Goal: Task Accomplishment & Management: Manage account settings

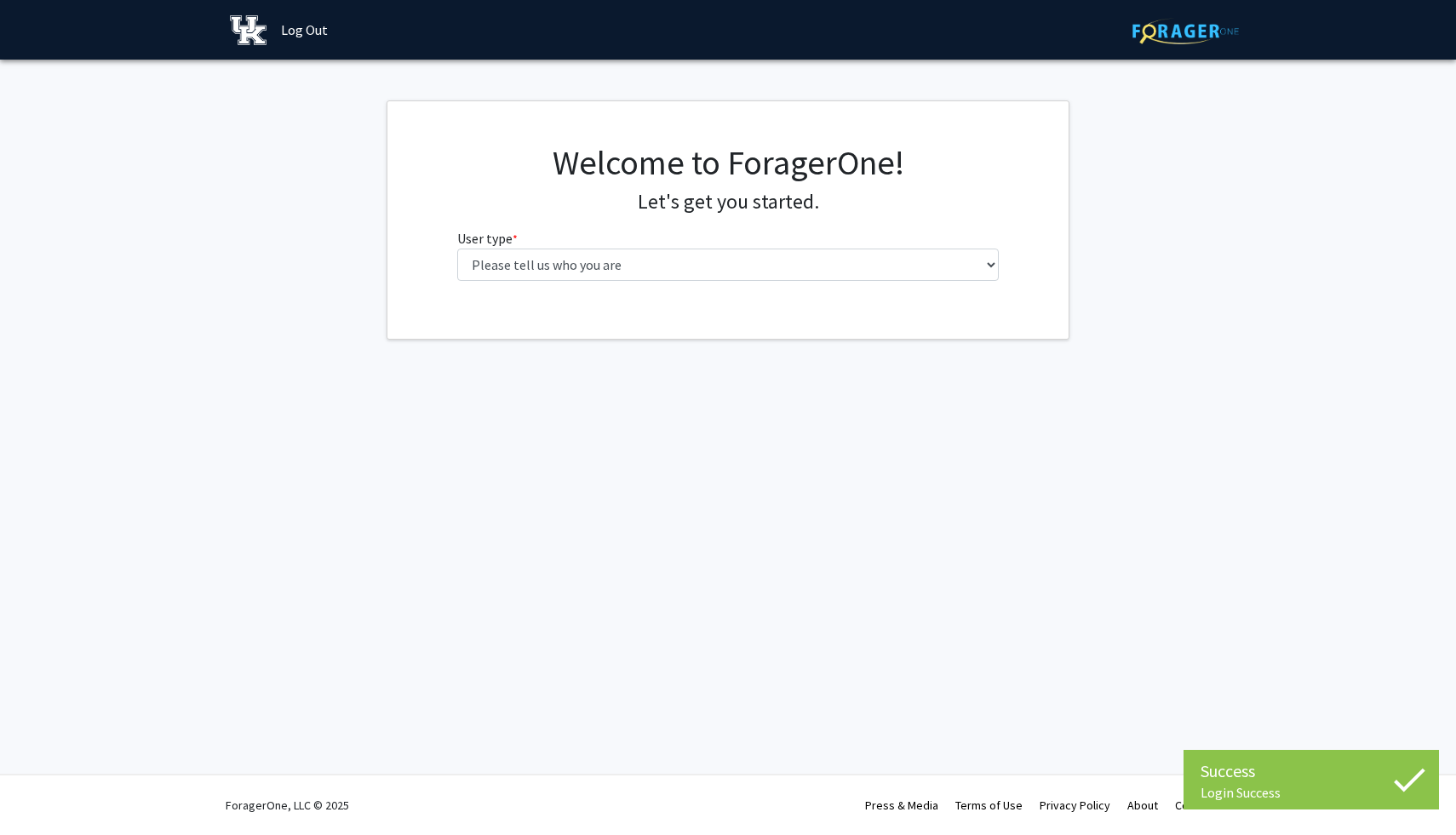
select select "1: undergrad"
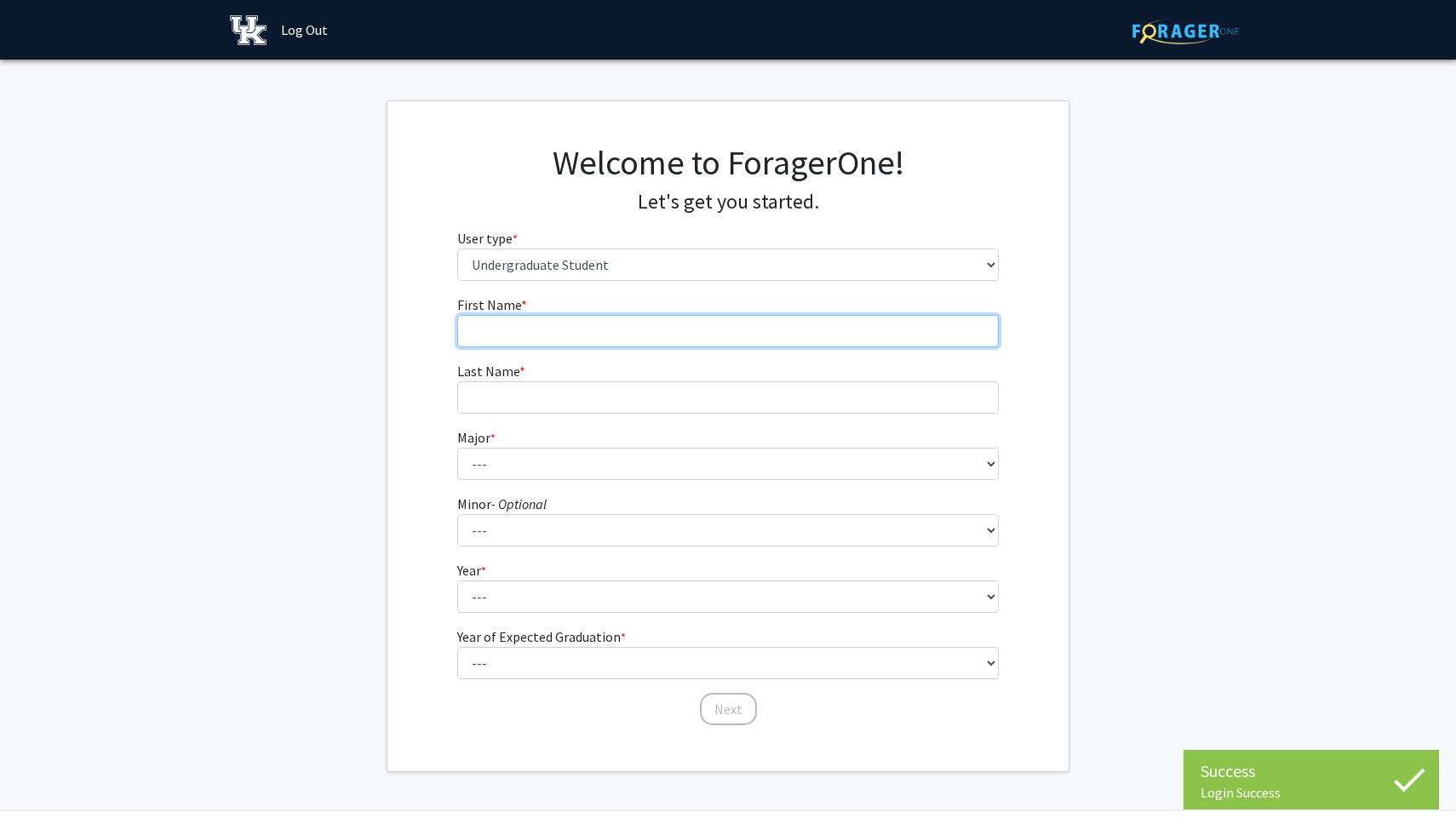
click at [774, 342] on input "First Name * required" at bounding box center [728, 331] width 542 height 32
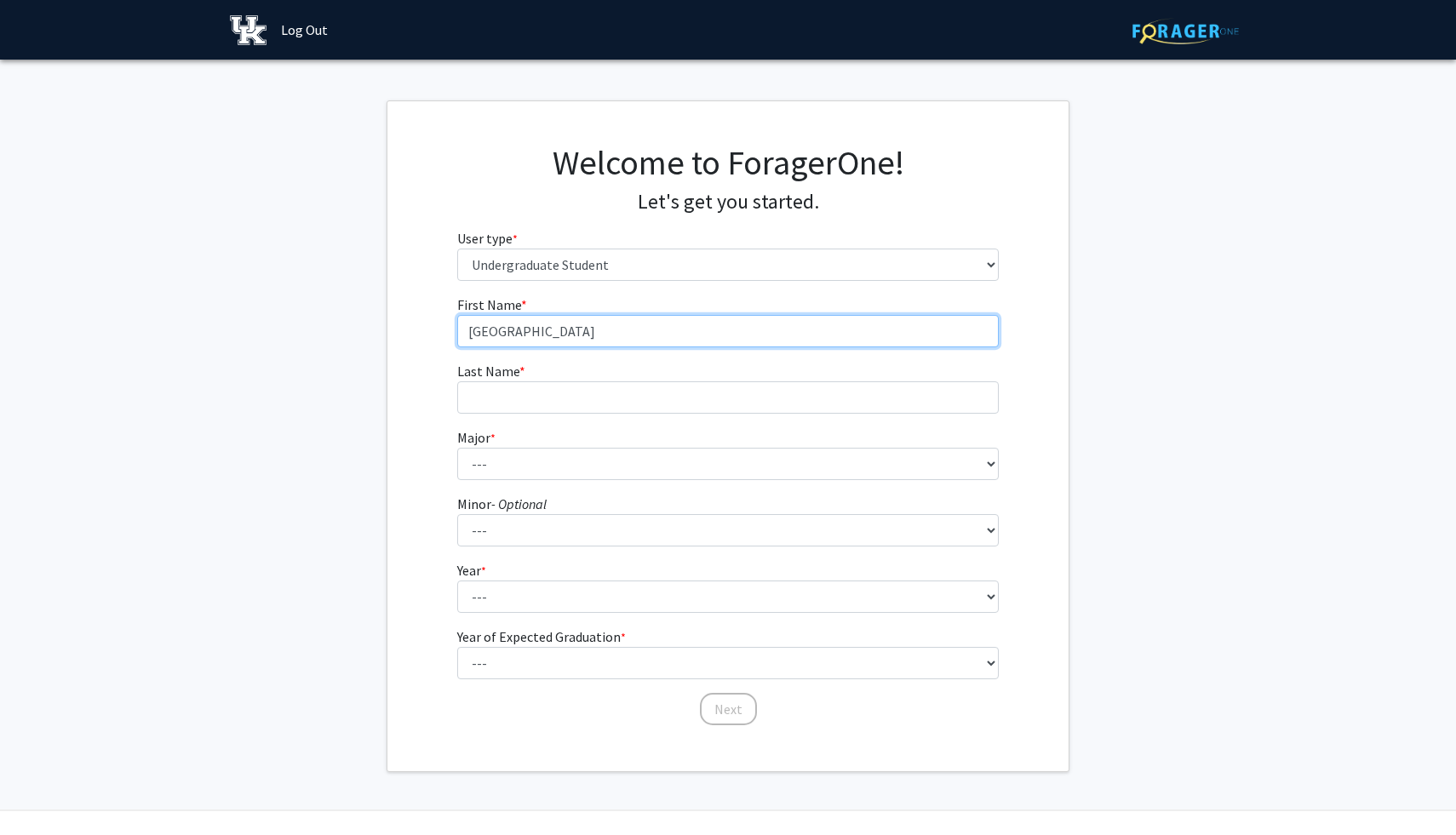
type input "Sydney"
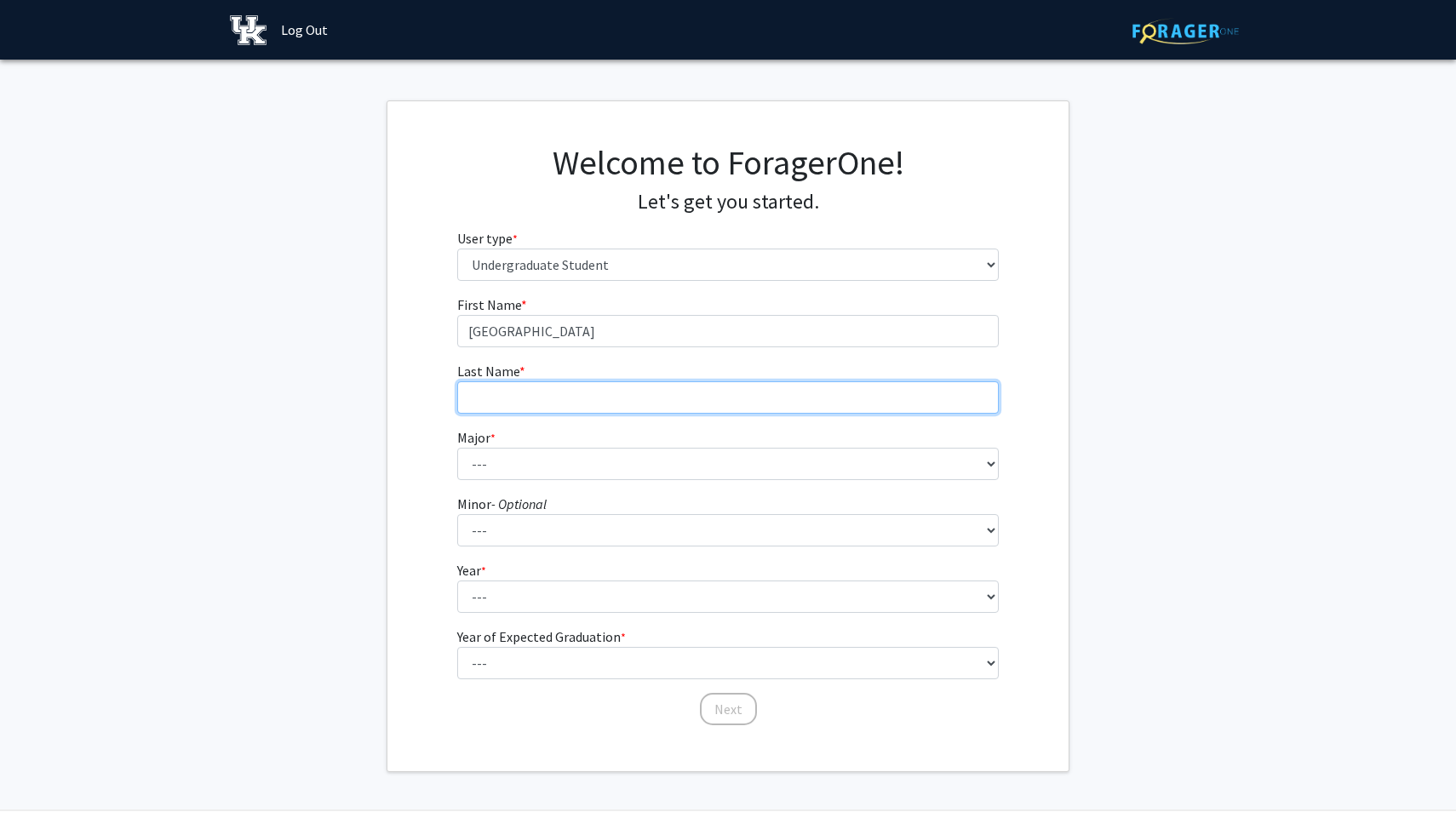
click at [753, 390] on input "Last Name * required" at bounding box center [728, 397] width 542 height 32
type input "McAfee"
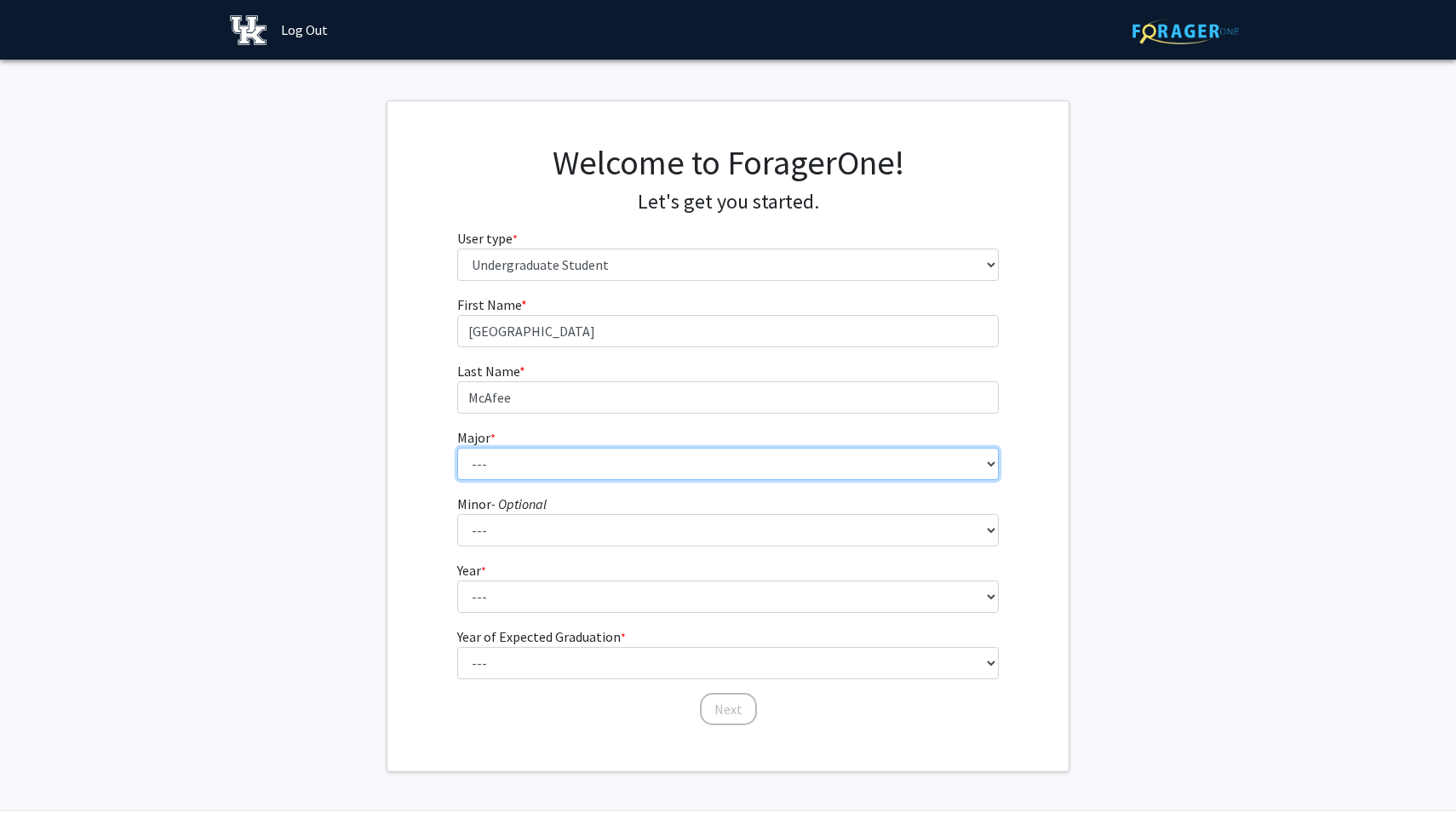
click at [732, 458] on select "--- Accounting Aerospace Engineering African American & Africana Studies Agricu…" at bounding box center [728, 463] width 542 height 32
select select "64: 900"
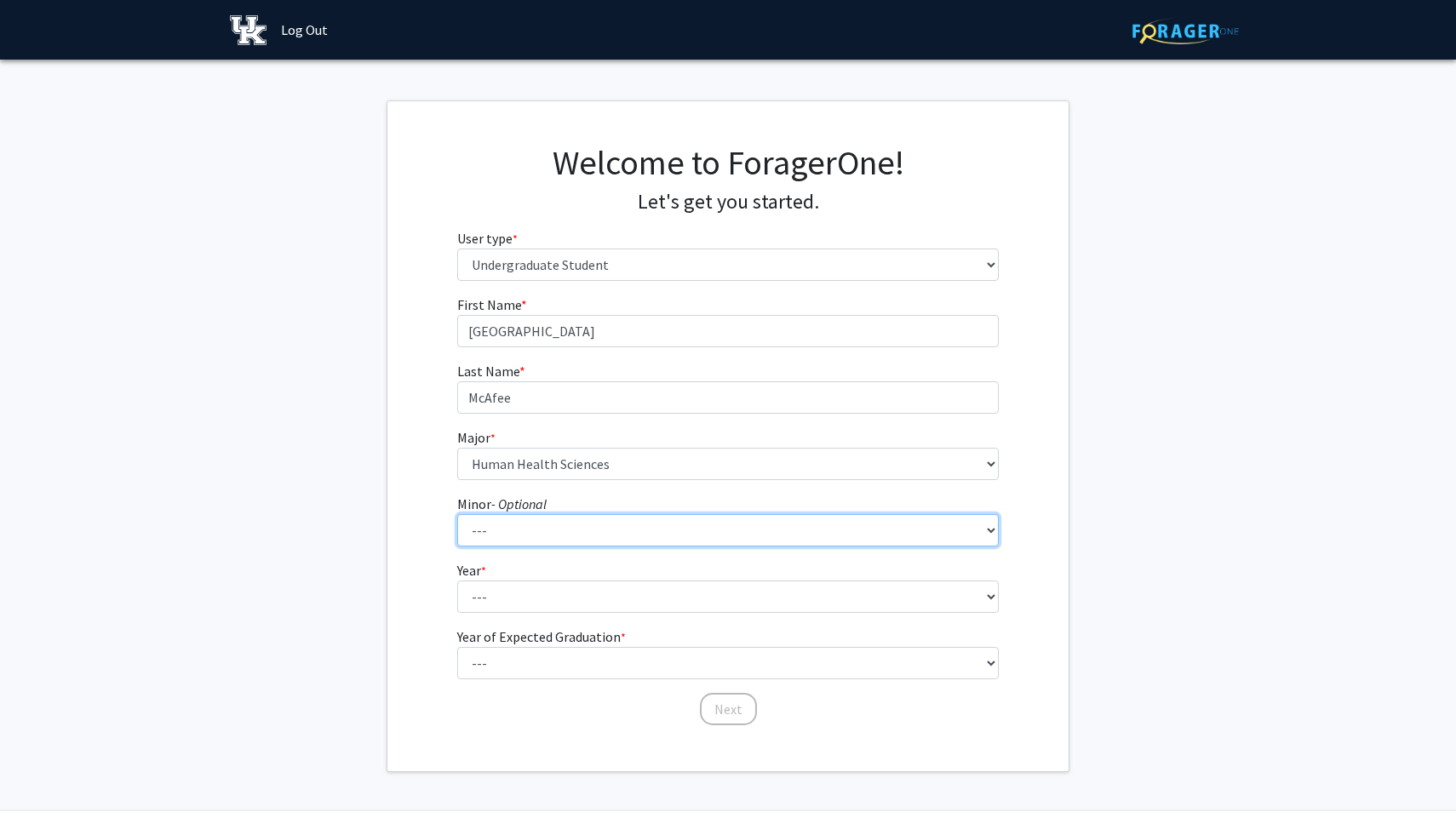
click at [686, 538] on select "--- African American & Africana Studies Agricultural Economics American Studies…" at bounding box center [728, 529] width 542 height 32
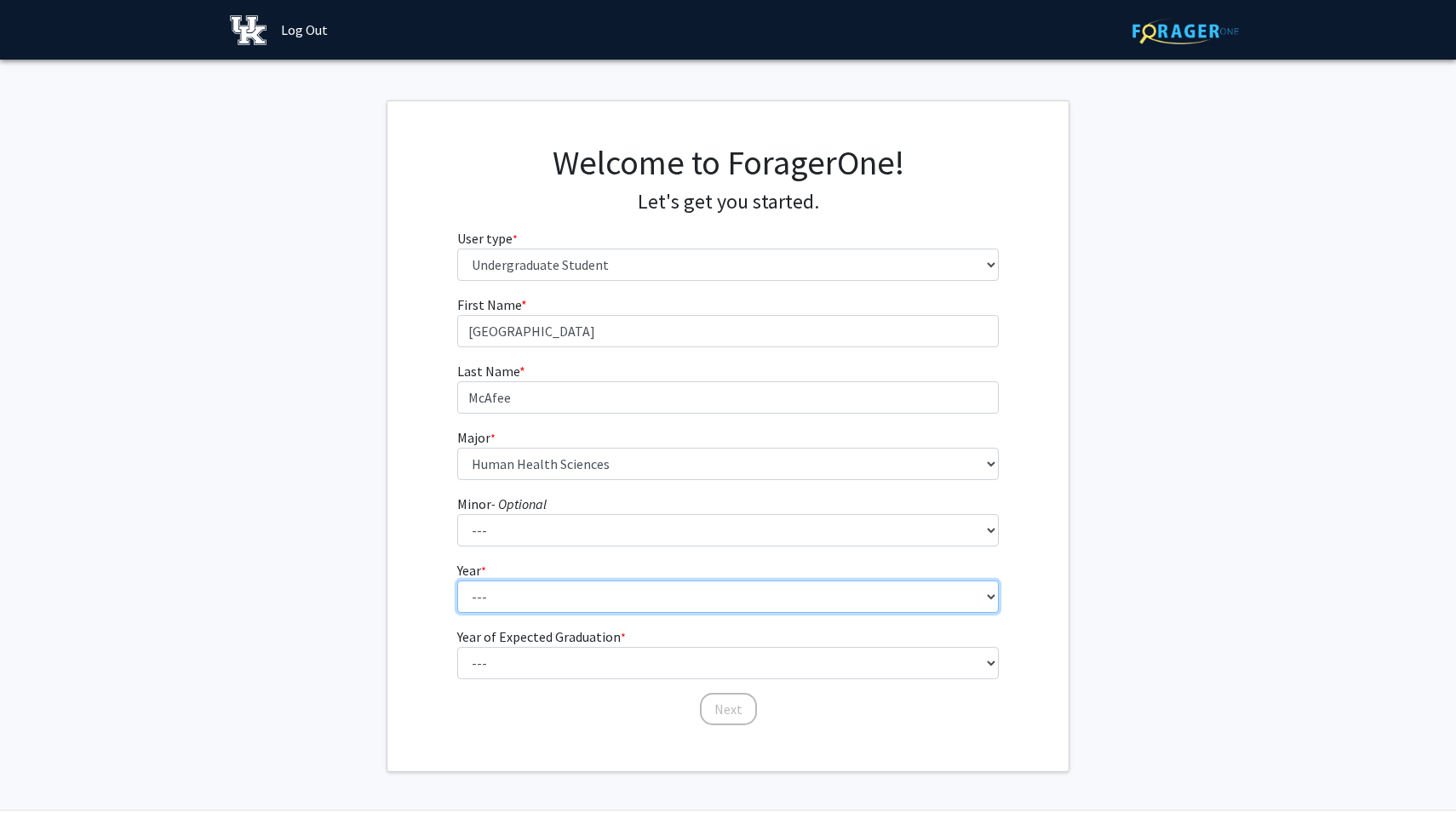
click at [474, 599] on select "--- First-year Sophomore Junior Senior Postbaccalaureate Certificate" at bounding box center [728, 597] width 542 height 32
select select "2: sophomore"
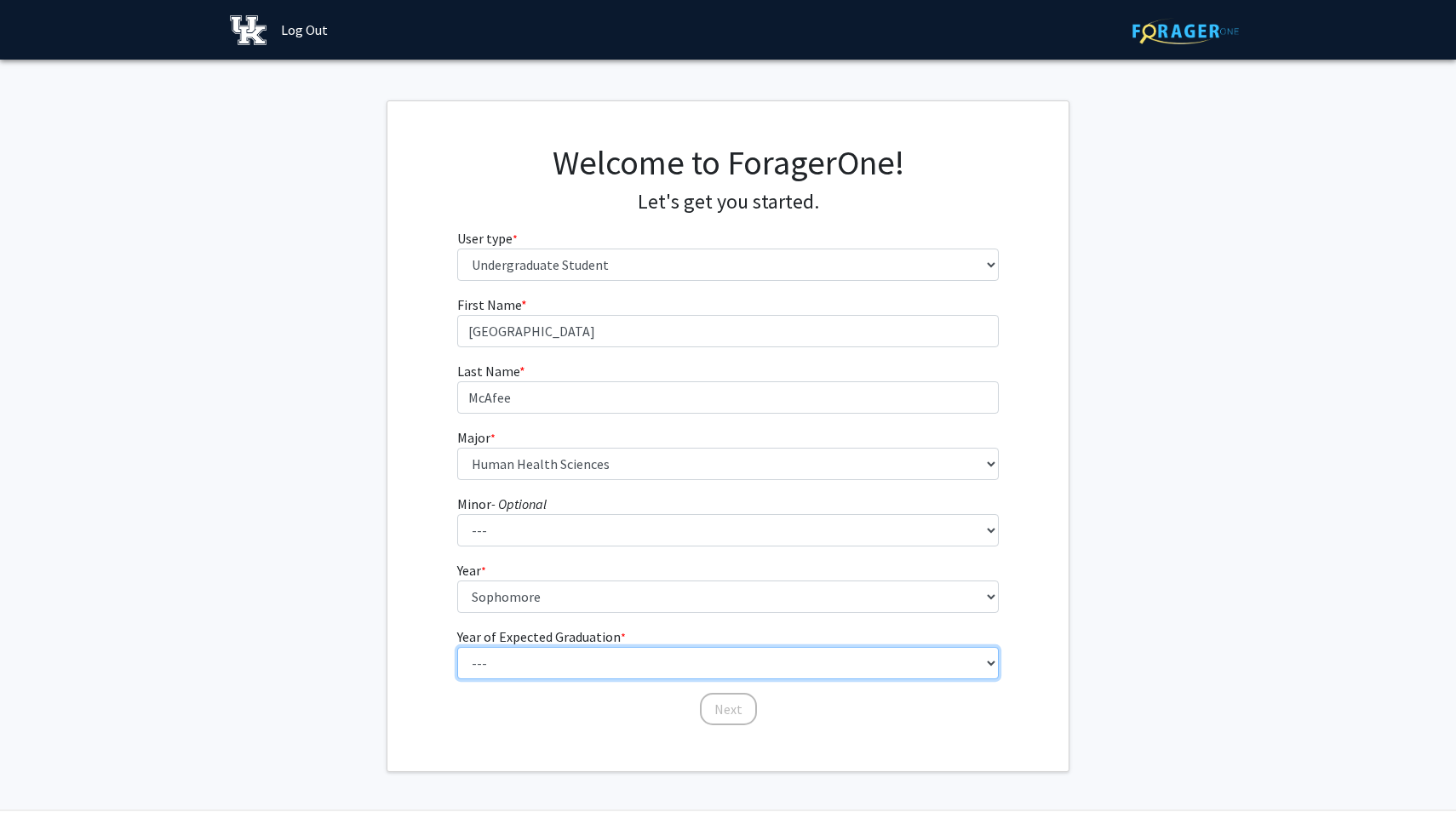
click at [503, 658] on select "--- 2025 2026 2027 2028 2029 2030 2031 2032 2033 2034" at bounding box center [728, 663] width 542 height 32
select select "4: 2028"
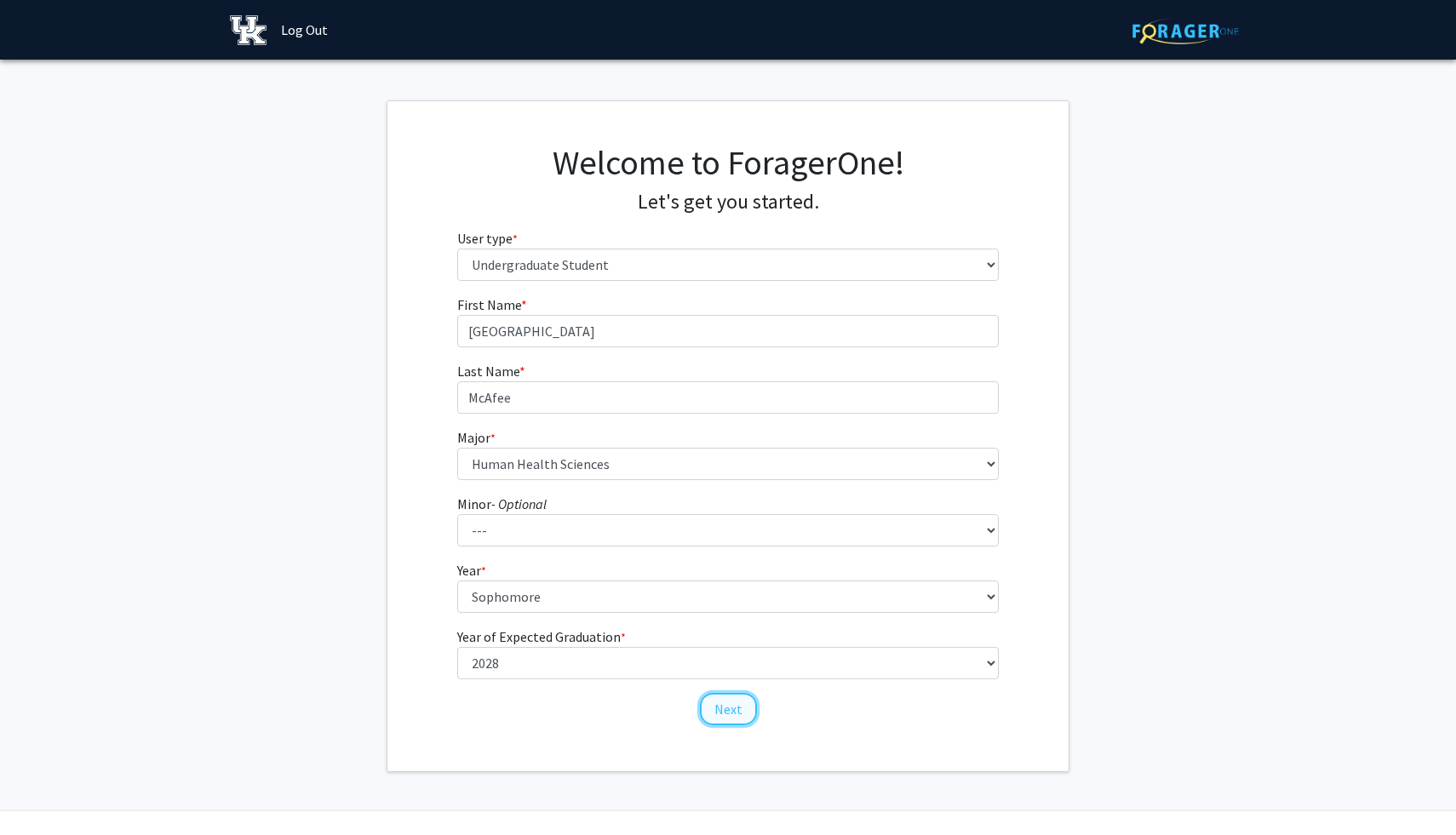
click at [731, 711] on button "Next" at bounding box center [728, 708] width 57 height 32
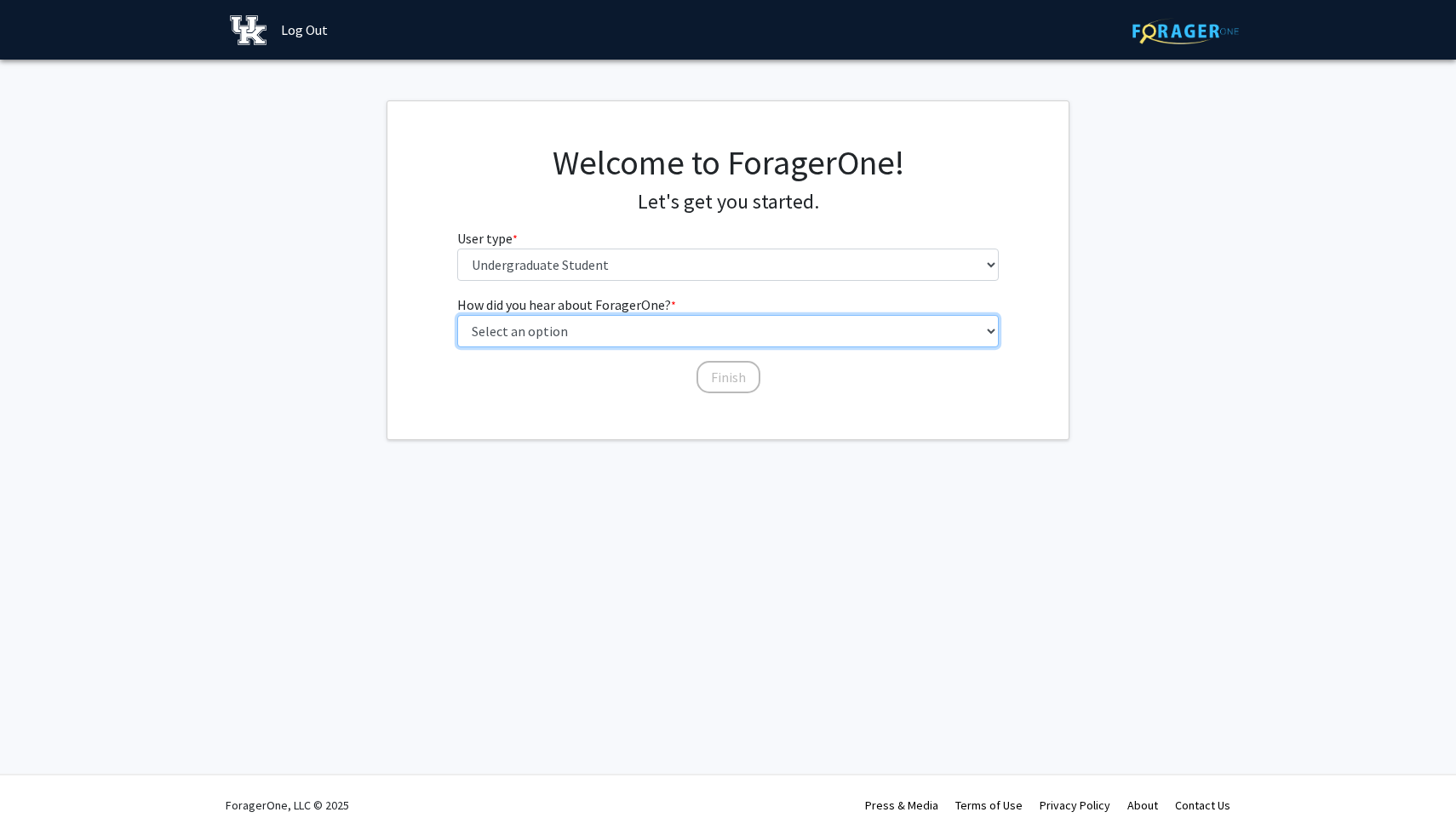
click at [663, 331] on select "Select an option Peer/student recommendation Faculty/staff recommendation Unive…" at bounding box center [728, 331] width 542 height 32
select select "3: university_website"
click at [729, 366] on button "Finish" at bounding box center [729, 377] width 64 height 32
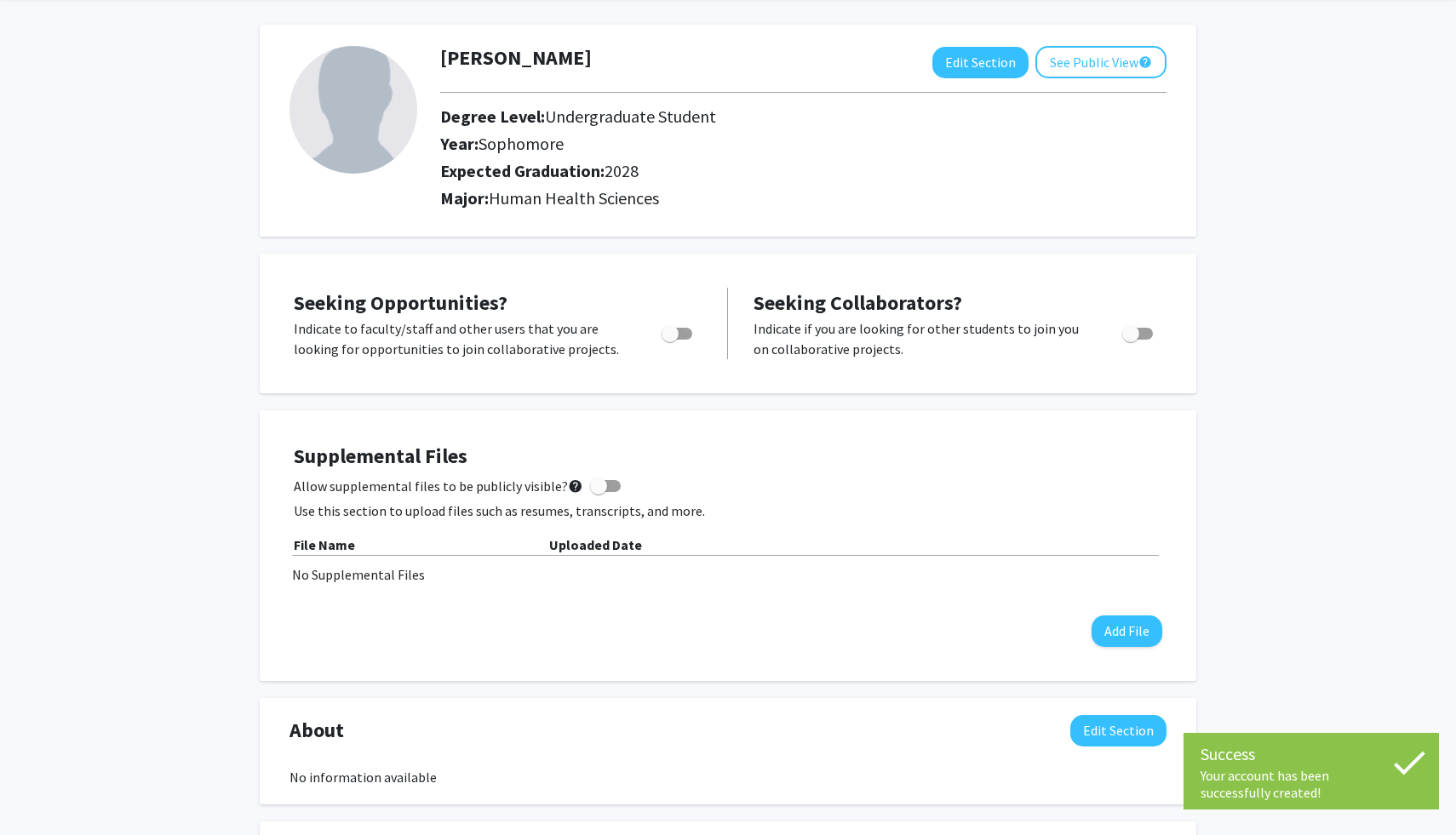
scroll to position [85, 0]
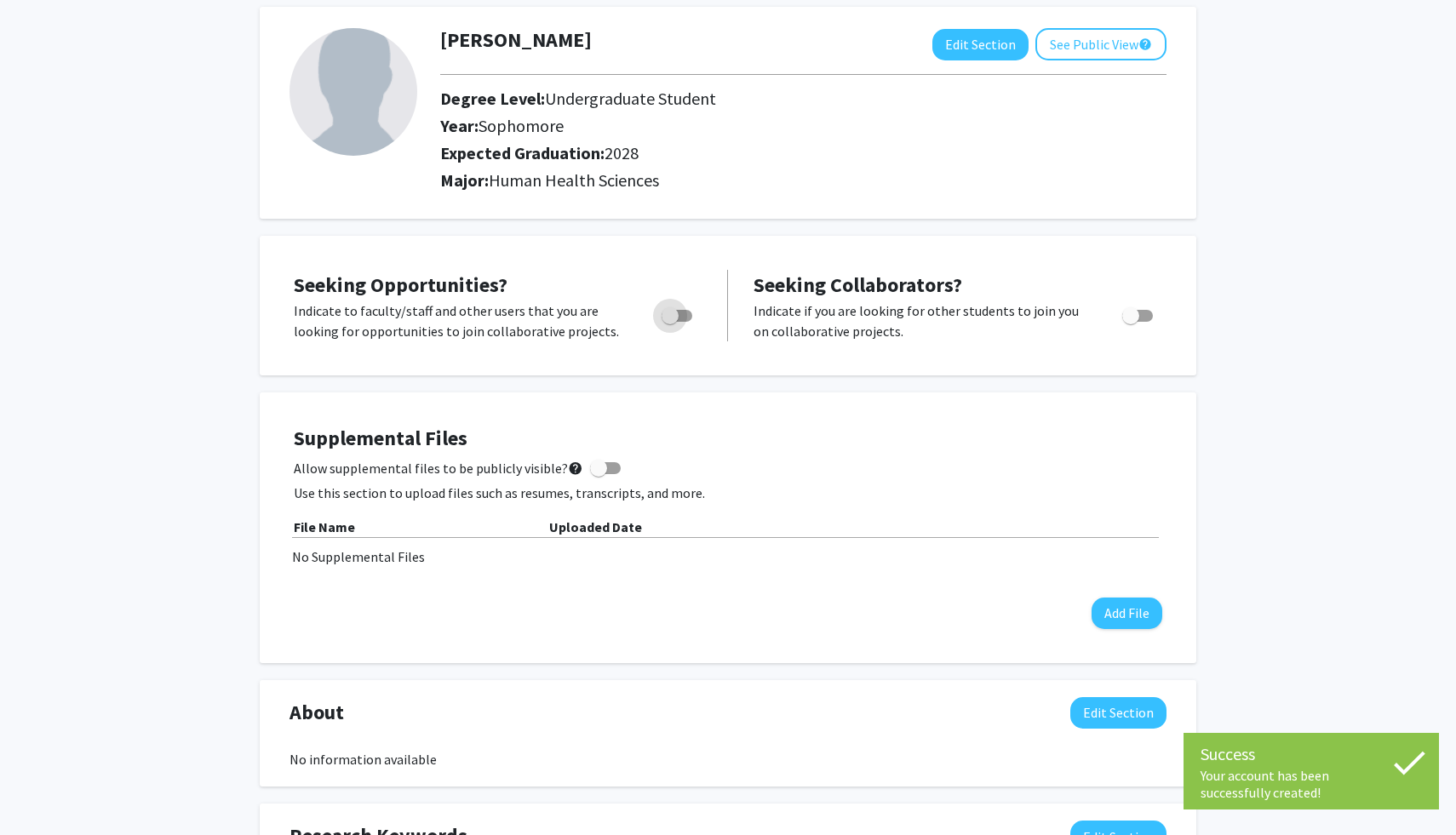
click at [673, 313] on span "Toggle" at bounding box center [670, 315] width 17 height 17
click at [670, 322] on input "Are you actively seeking opportunities?" at bounding box center [670, 322] width 1 height 1
checkbox input "true"
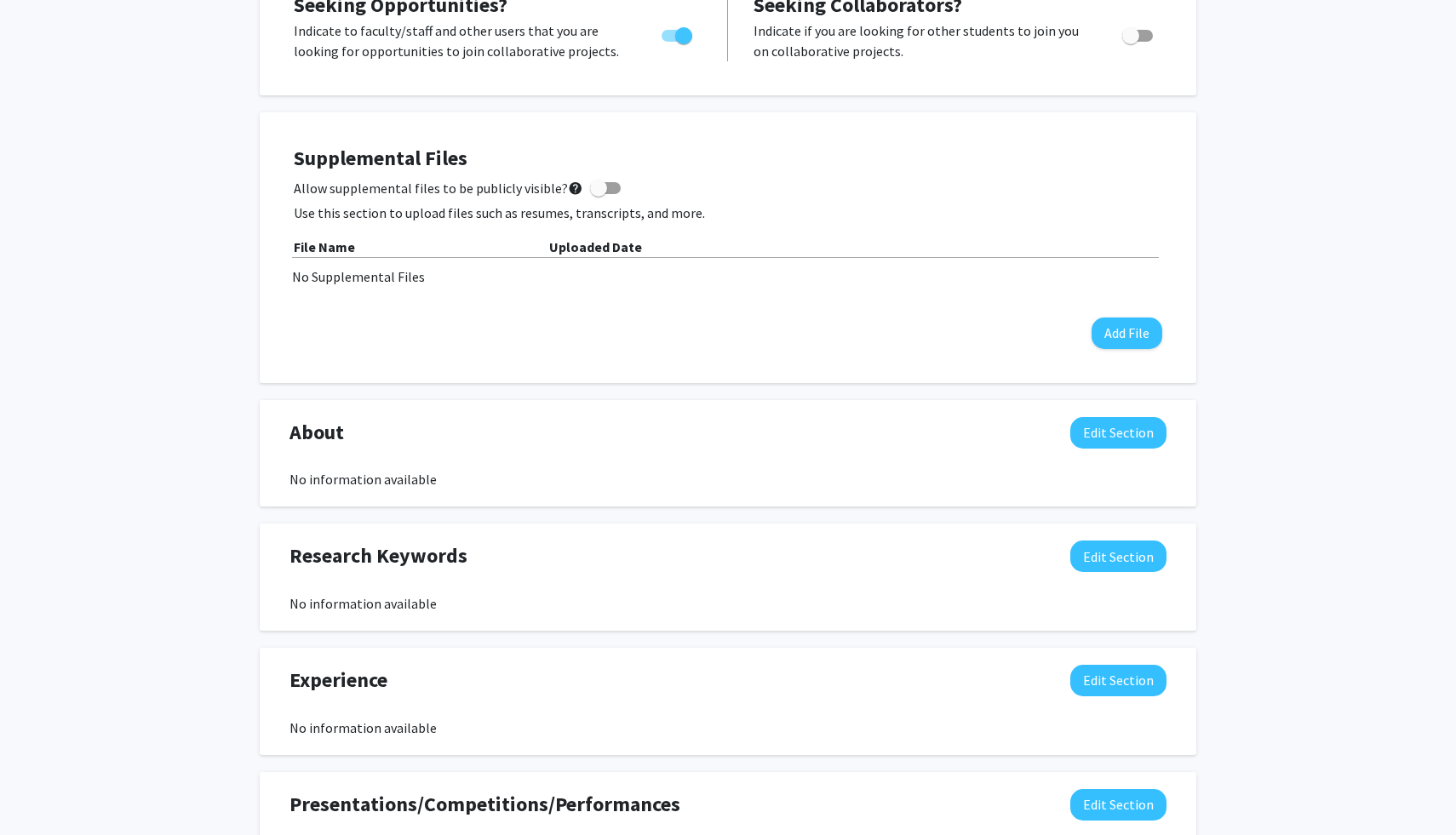
scroll to position [364, 0]
click at [601, 192] on span at bounding box center [604, 189] width 30 height 12
click at [599, 195] on input "Allow supplemental files to be publicly visible? help" at bounding box center [598, 195] width 1 height 1
checkbox input "true"
click at [1141, 342] on button "Add File" at bounding box center [1126, 334] width 71 height 31
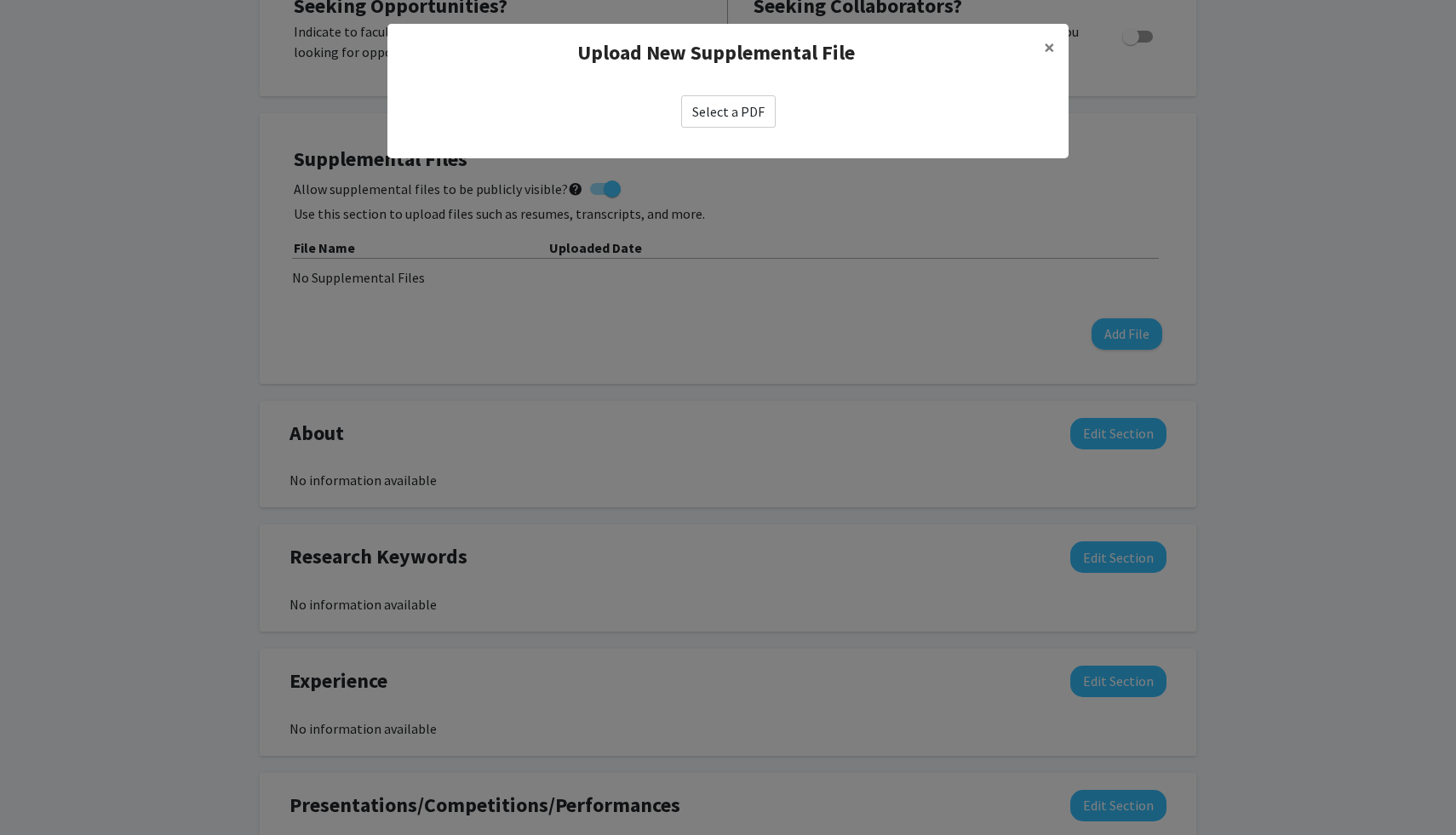
click at [735, 112] on label "Select a PDF" at bounding box center [728, 111] width 94 height 32
click at [0, 0] on input "Select a PDF" at bounding box center [0, 0] width 0 height 0
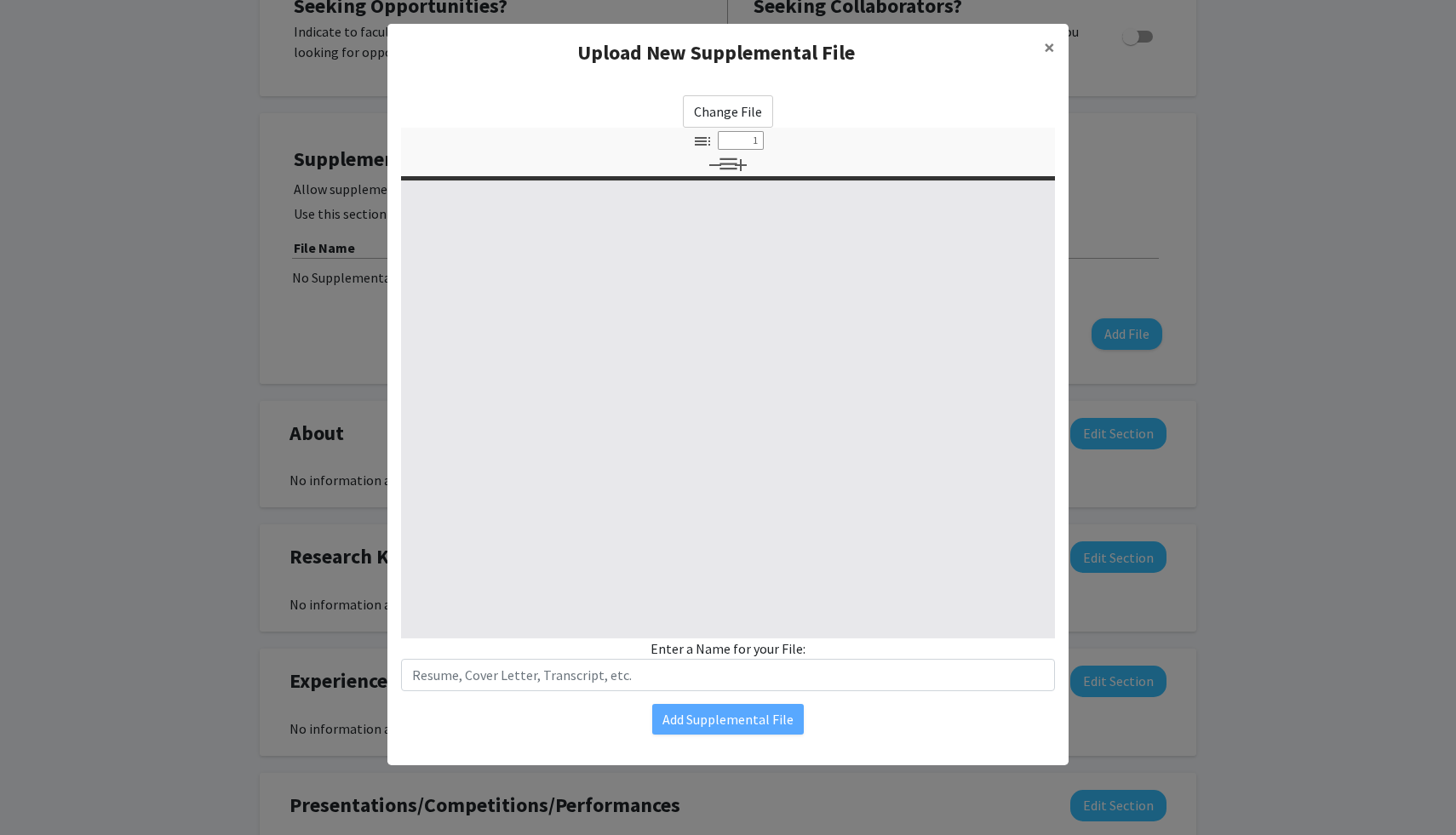
select select "custom"
type input "0"
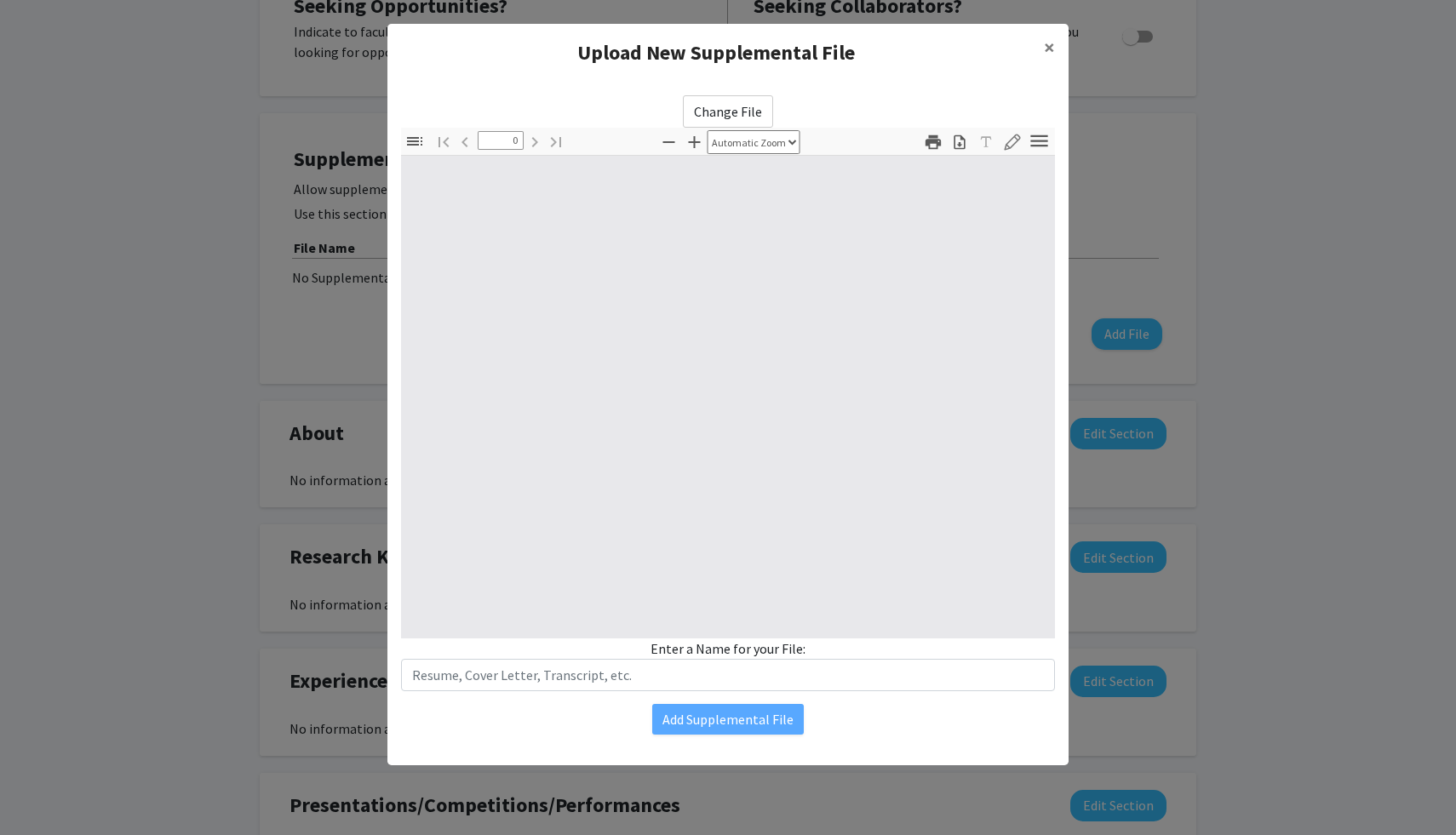
select select "custom"
type input "1"
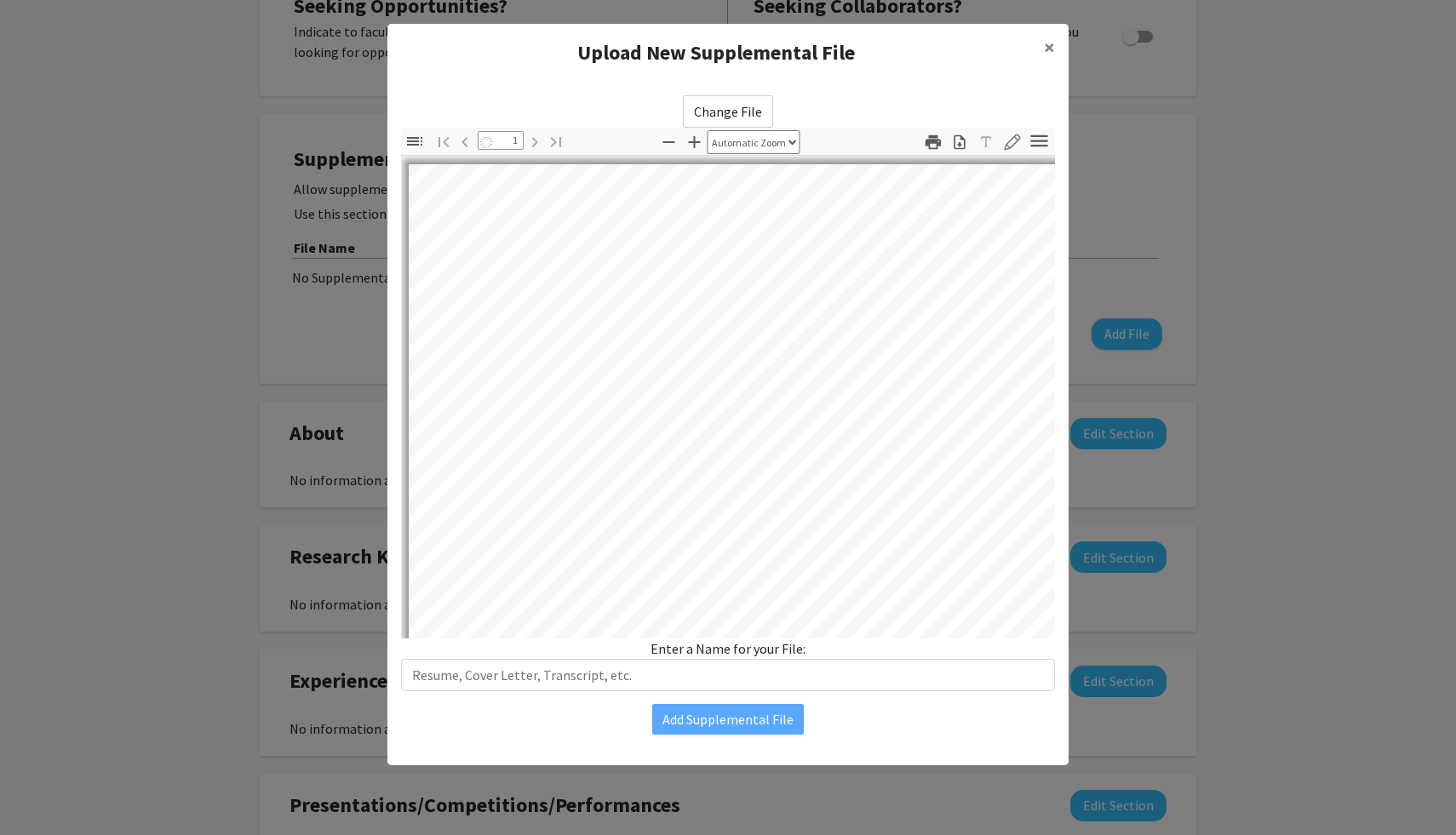
select select "auto"
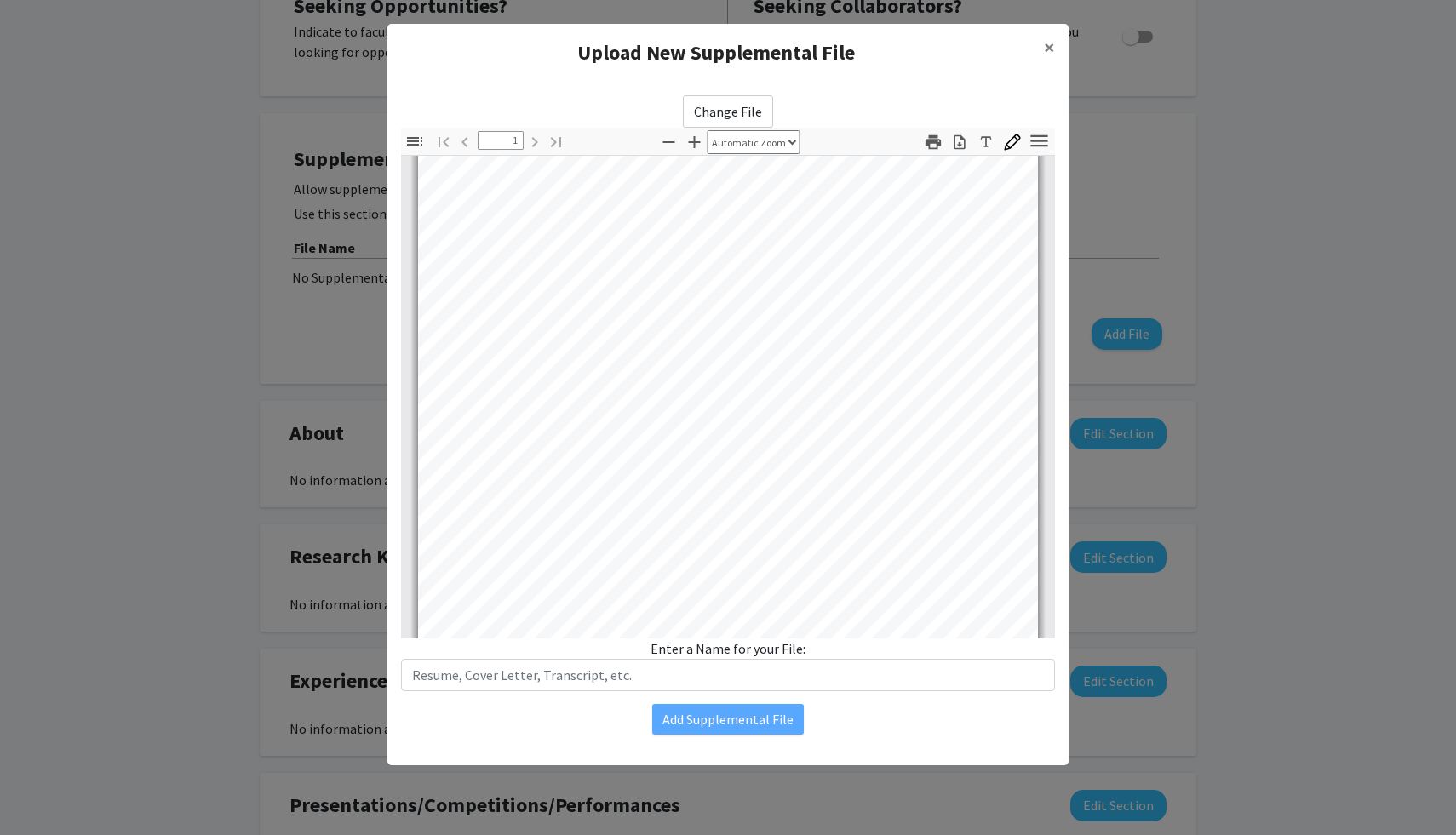
scroll to position [30, 0]
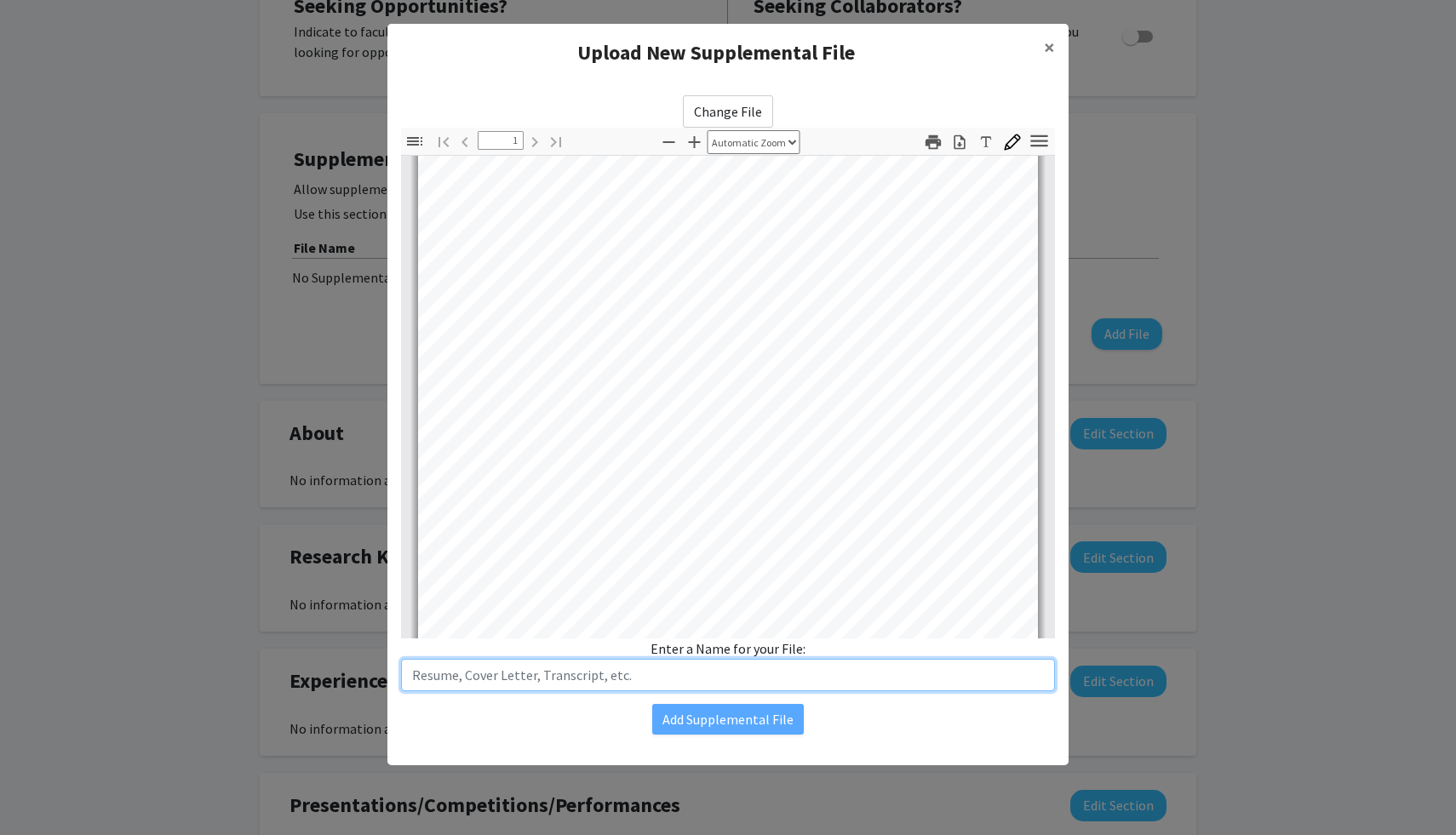
click at [742, 676] on input "text" at bounding box center [728, 674] width 654 height 32
type input "Transcript"
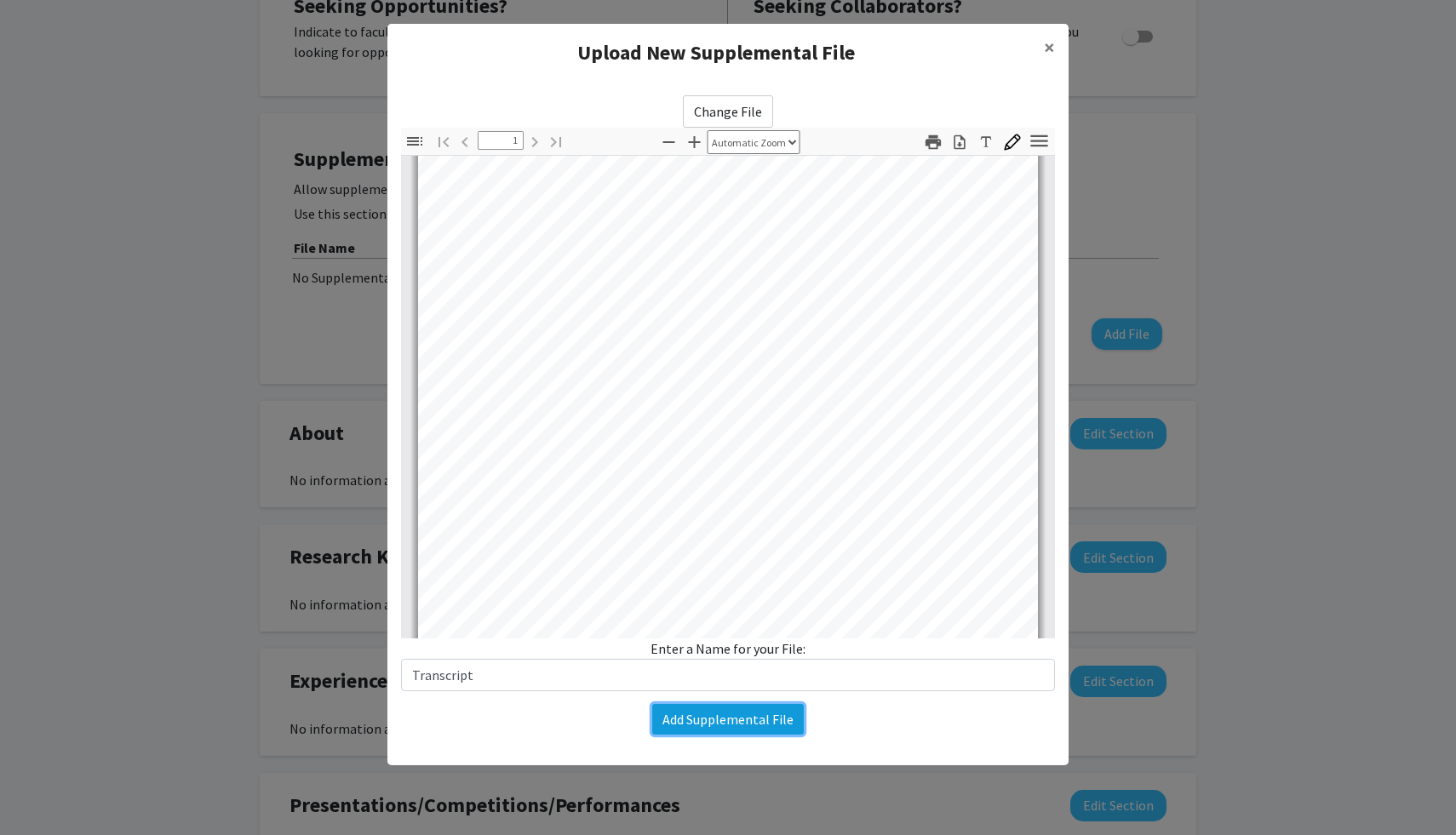
click at [758, 716] on button "Add Supplemental File" at bounding box center [728, 718] width 152 height 30
click at [769, 719] on button "Add Supplemental File" at bounding box center [728, 718] width 152 height 30
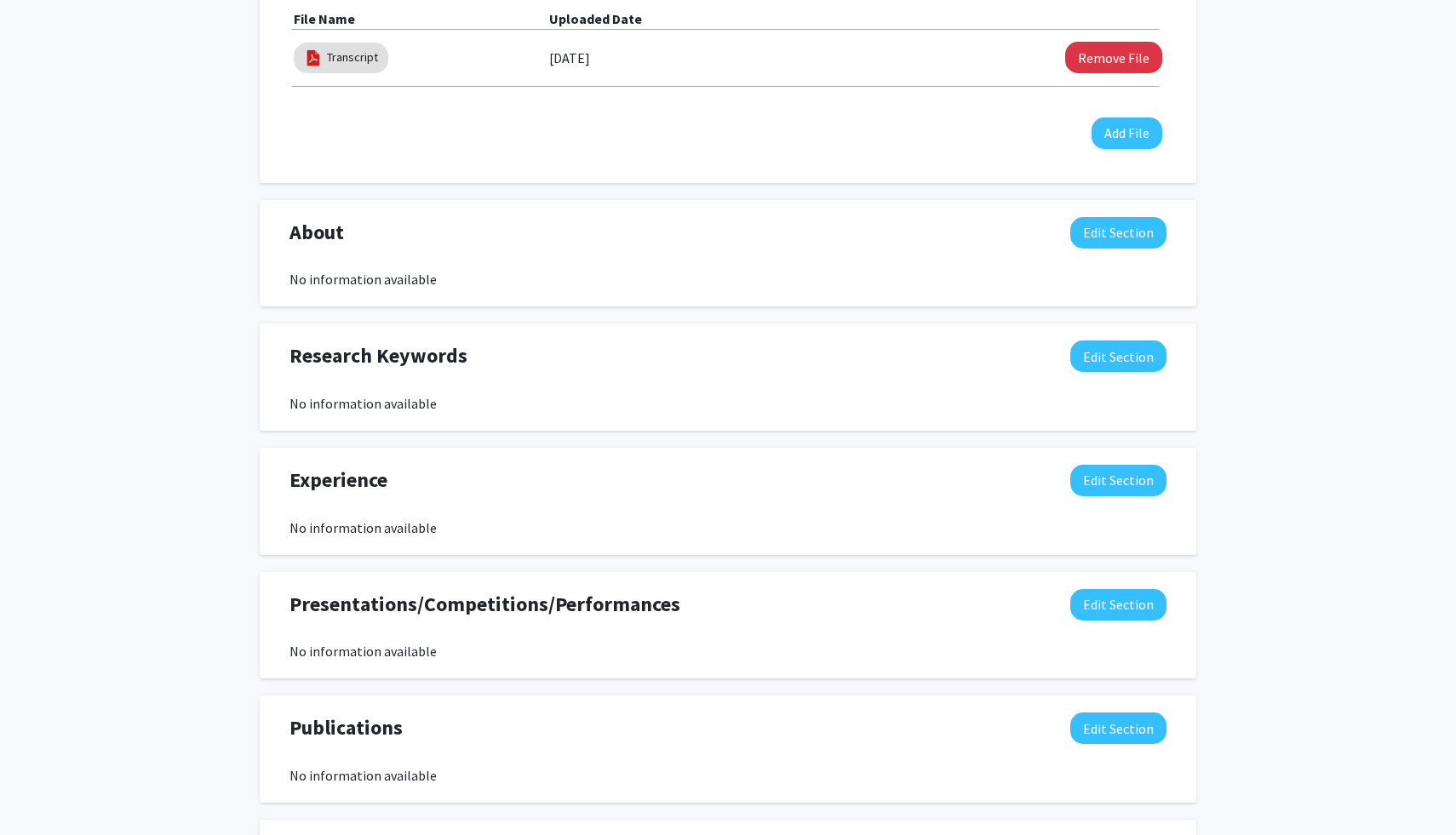
scroll to position [567, 0]
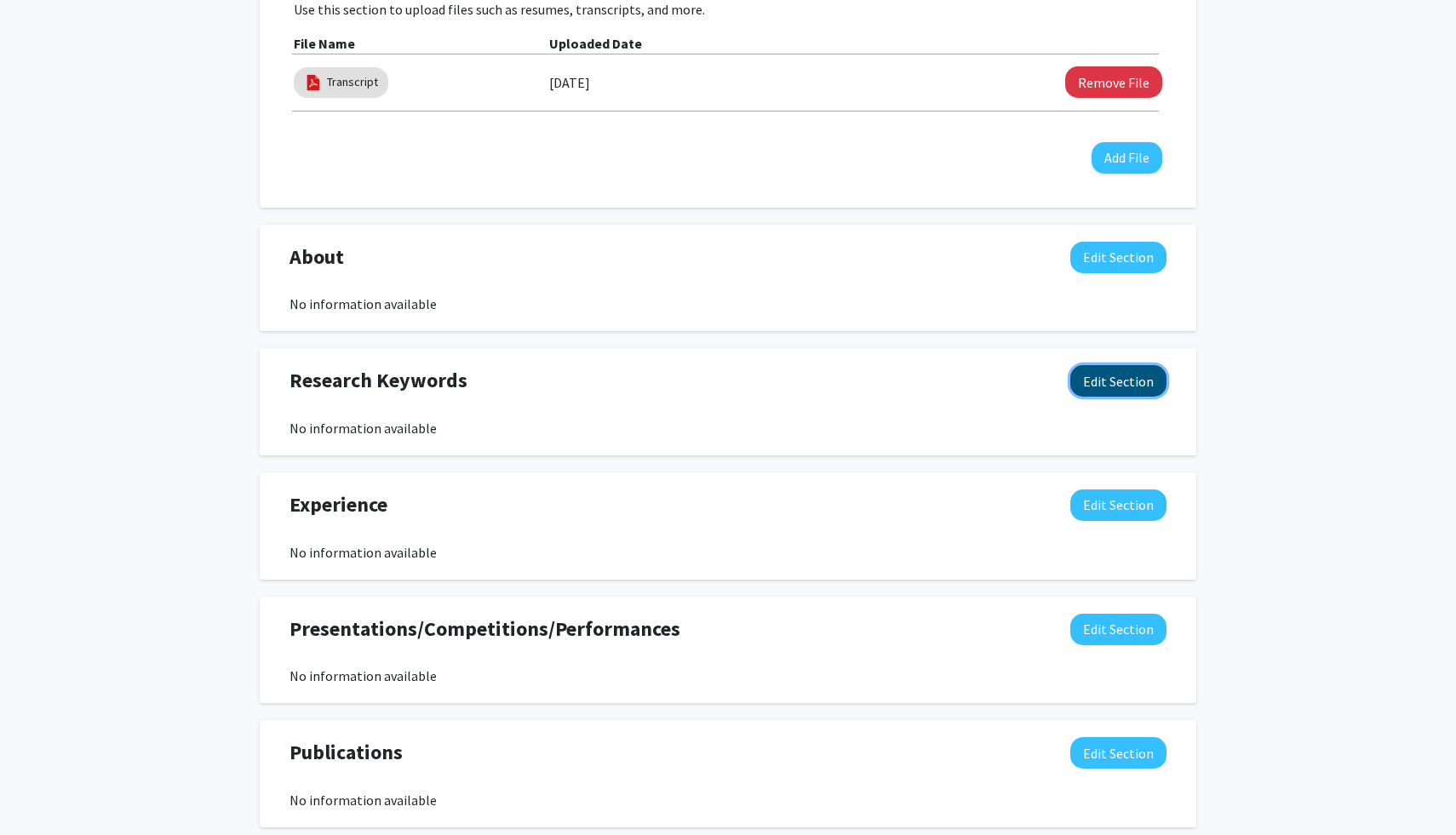
click at [1104, 391] on button "Edit Section" at bounding box center [1118, 381] width 96 height 31
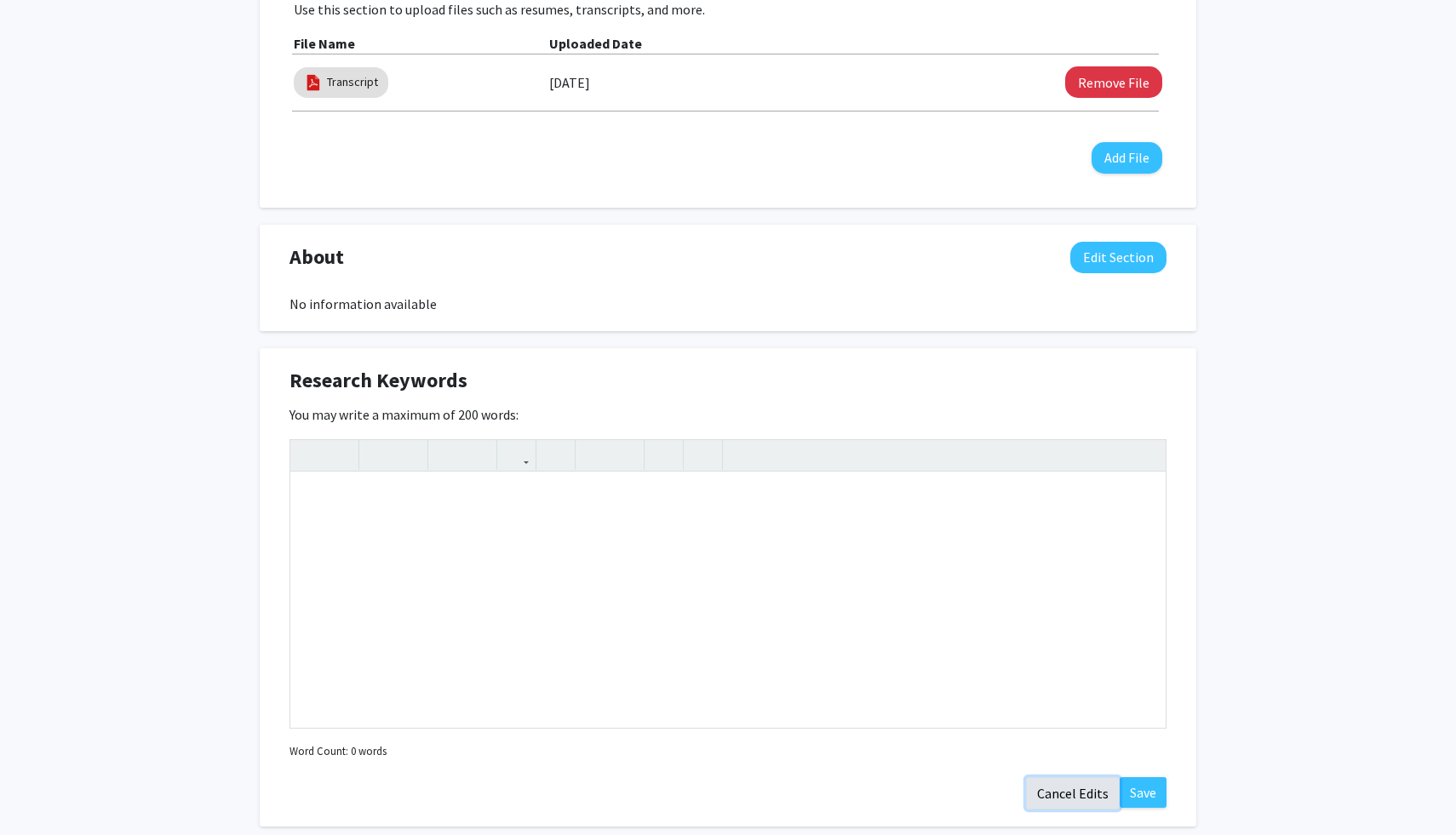
click at [1077, 788] on button "Cancel Edits" at bounding box center [1073, 793] width 93 height 32
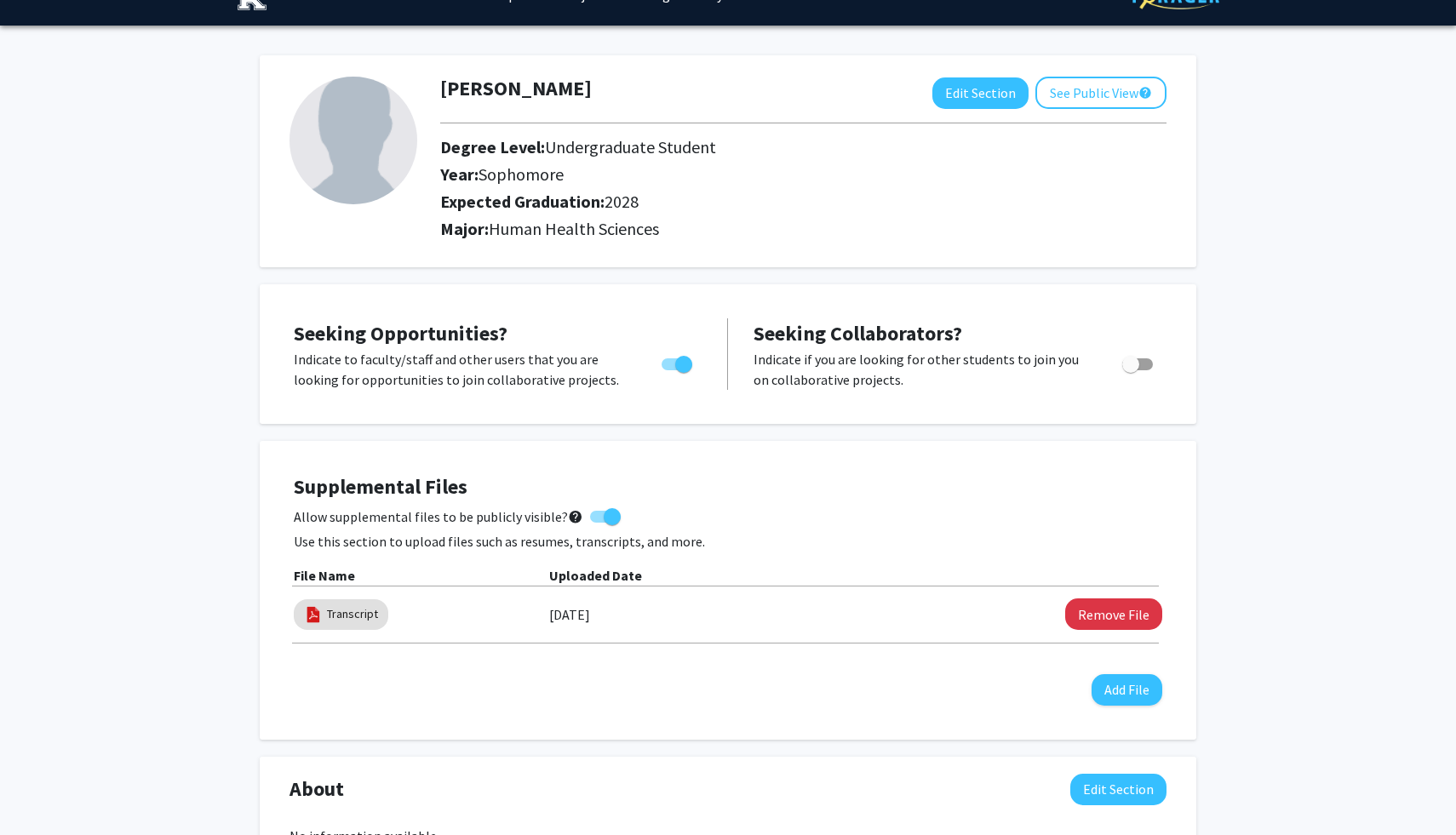
scroll to position [0, 0]
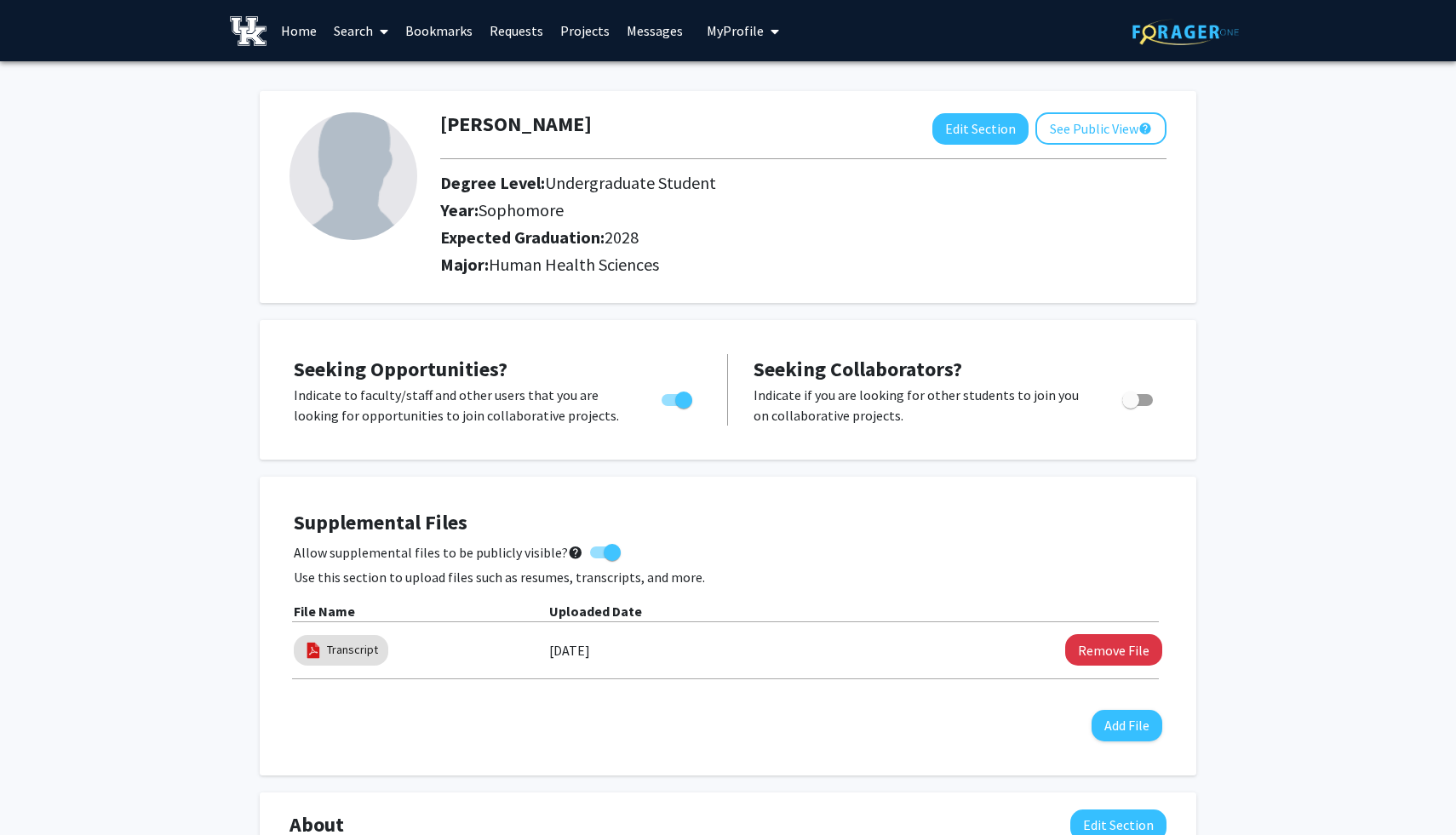
click at [413, 168] on img at bounding box center [352, 175] width 127 height 127
click at [399, 174] on img at bounding box center [352, 175] width 127 height 127
click at [989, 132] on button "Edit Section" at bounding box center [980, 128] width 96 height 31
select select "sophomore"
select select "2028"
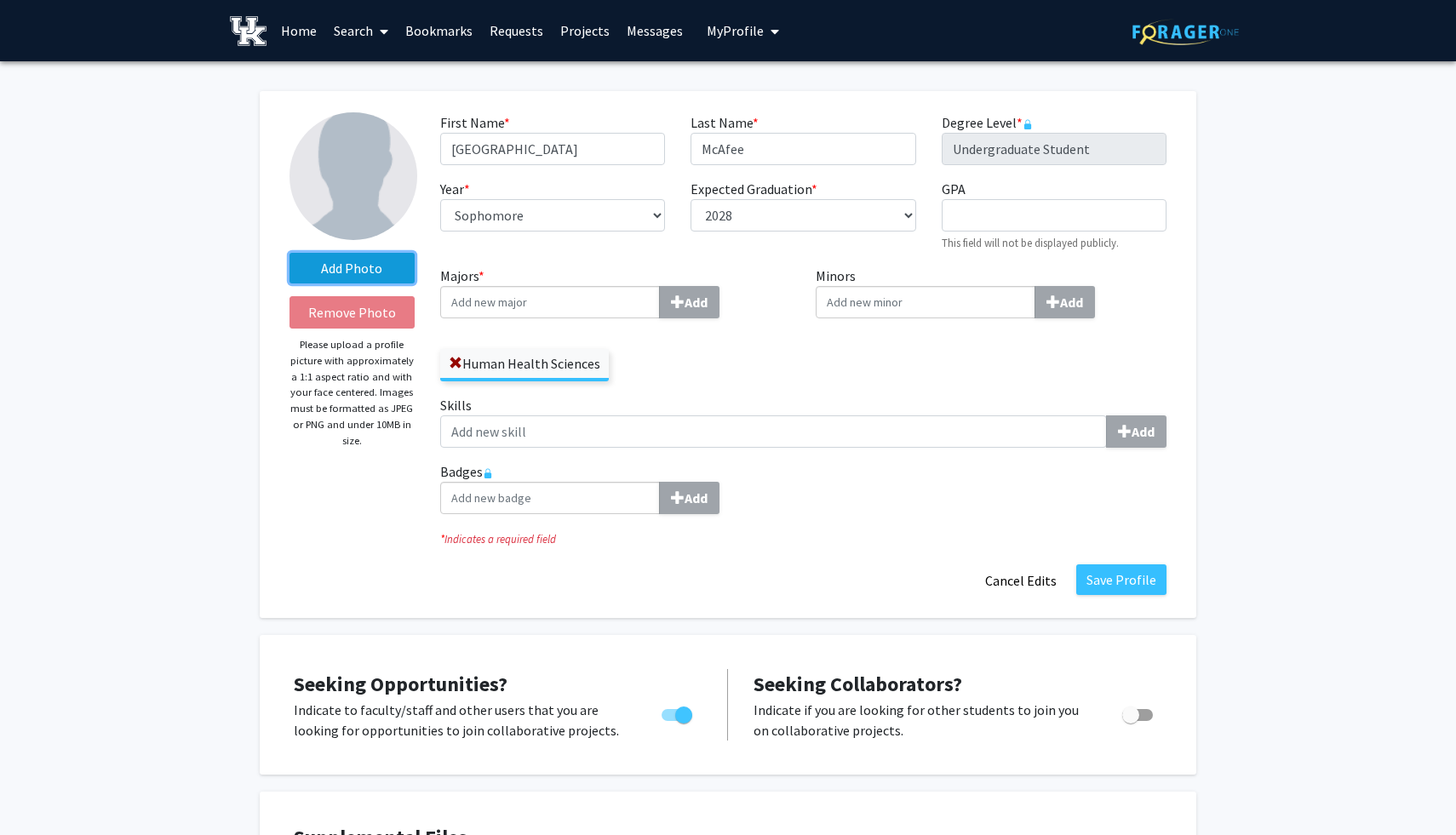
click at [319, 262] on label "Add Photo" at bounding box center [351, 268] width 126 height 30
click at [0, 0] on input "Add Photo" at bounding box center [0, 0] width 0 height 0
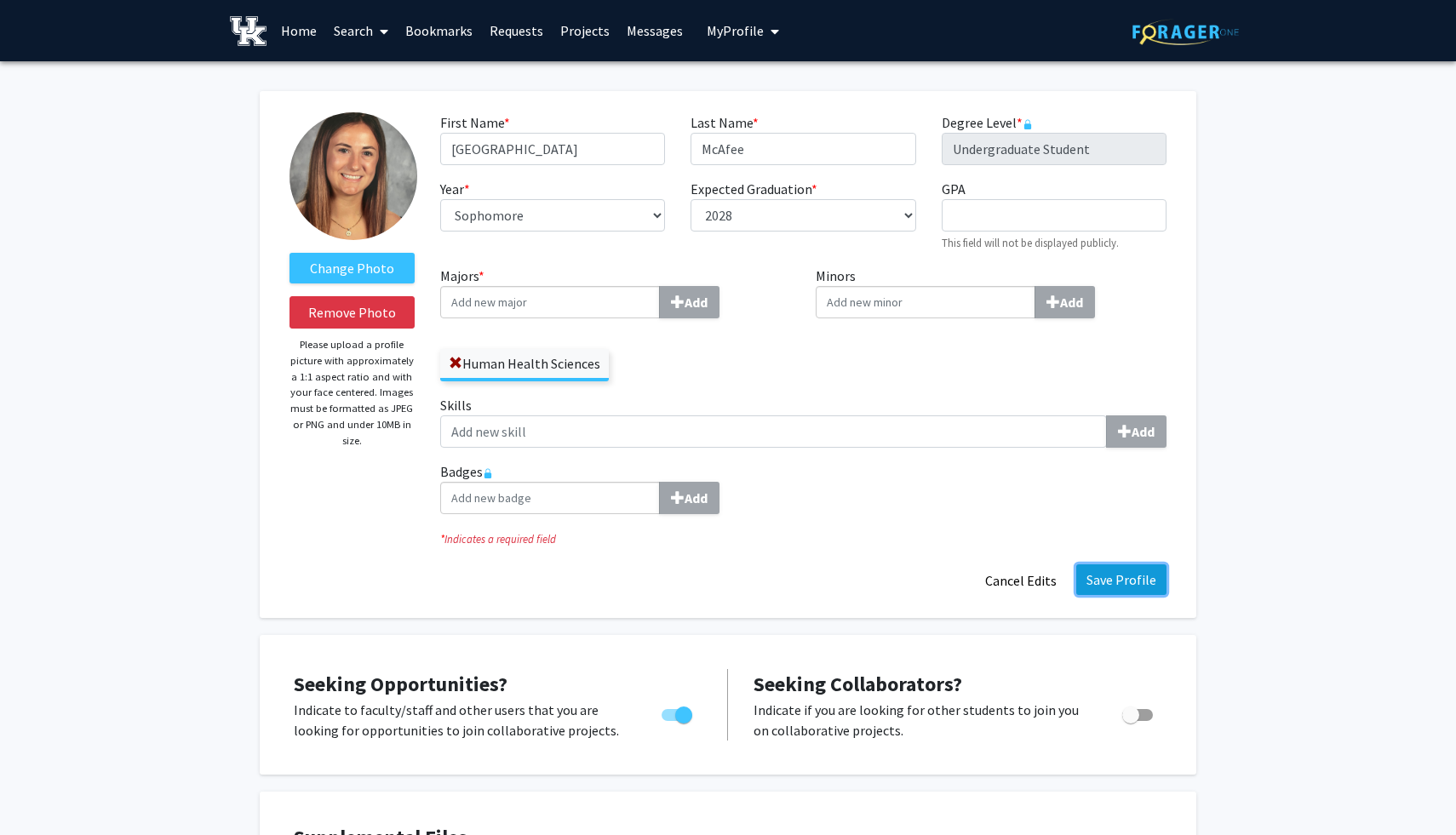
click at [1112, 566] on button "Save Profile" at bounding box center [1121, 579] width 91 height 30
